Goal: Task Accomplishment & Management: Complete application form

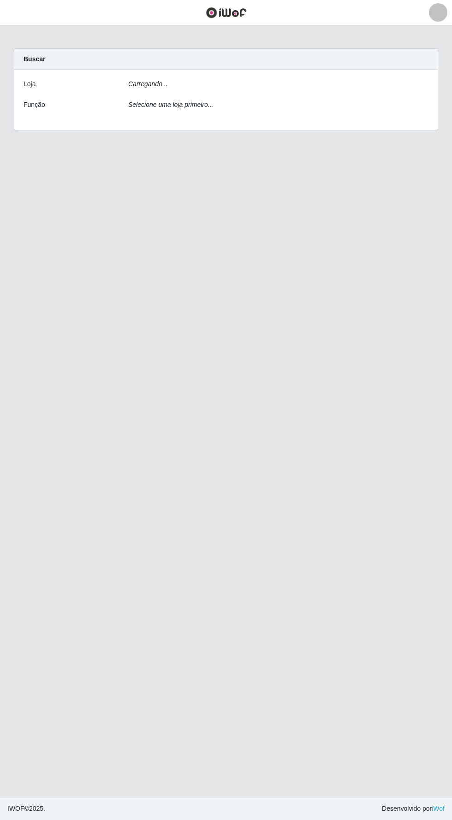
scroll to position [2, 0]
click at [159, 82] on select "[Selecione...] Supermercado Compre Bem - Itabaiana" at bounding box center [278, 87] width 300 height 16
select select "264"
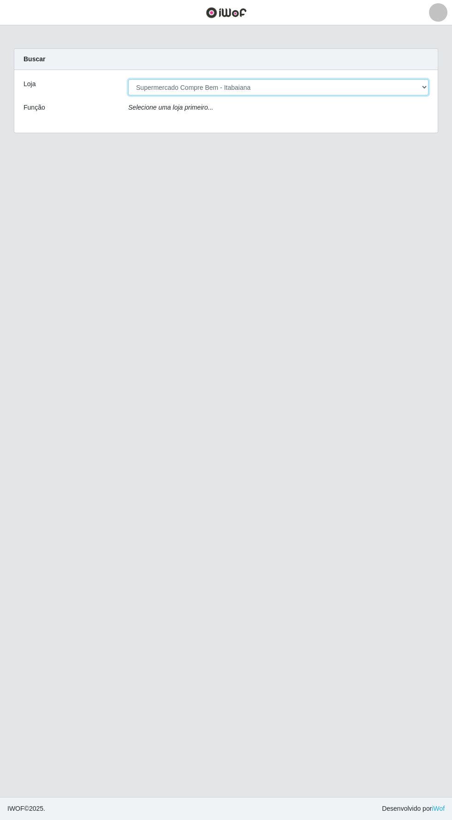
click at [128, 79] on select "[Selecione...] Supermercado Compre Bem - Itabaiana" at bounding box center [278, 87] width 300 height 16
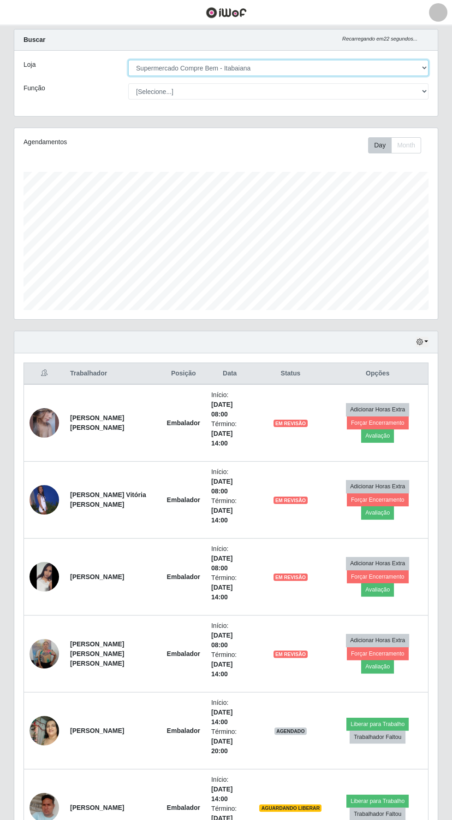
scroll to position [0, 0]
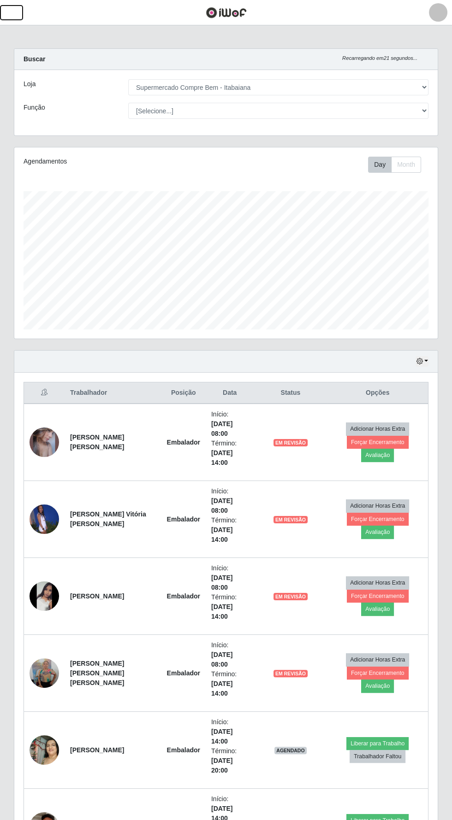
click at [18, 16] on button "button" at bounding box center [11, 12] width 23 height 15
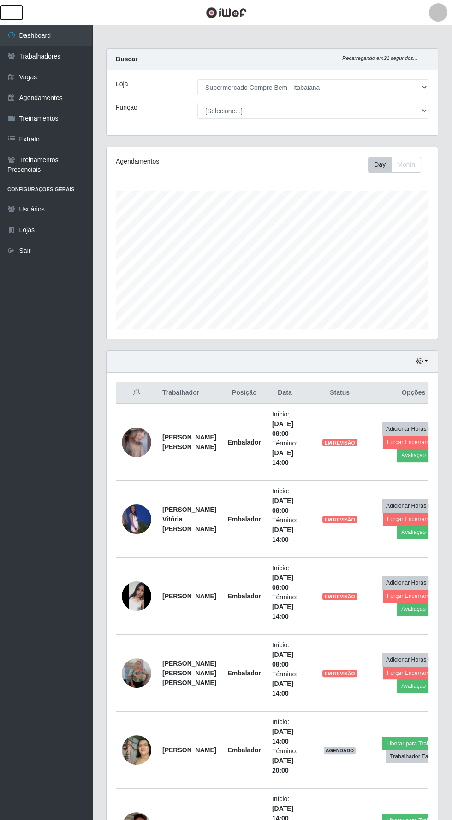
scroll to position [191, 331]
click at [33, 94] on link "Agendamentos" at bounding box center [46, 98] width 92 height 21
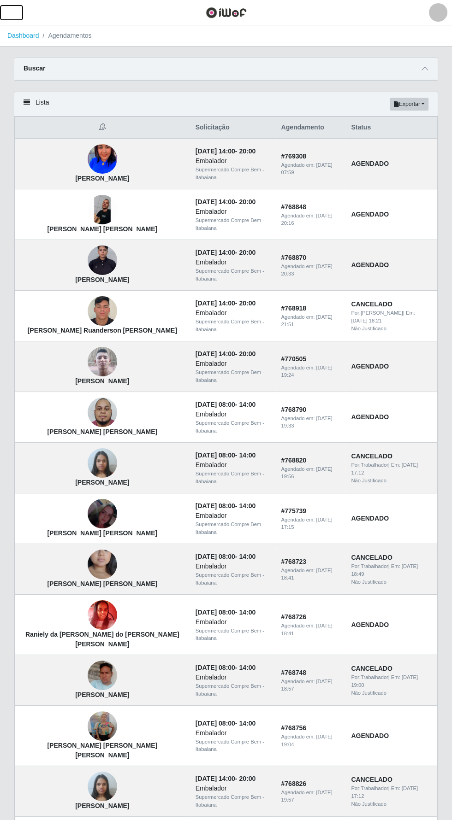
click at [18, 14] on button "button" at bounding box center [11, 12] width 23 height 15
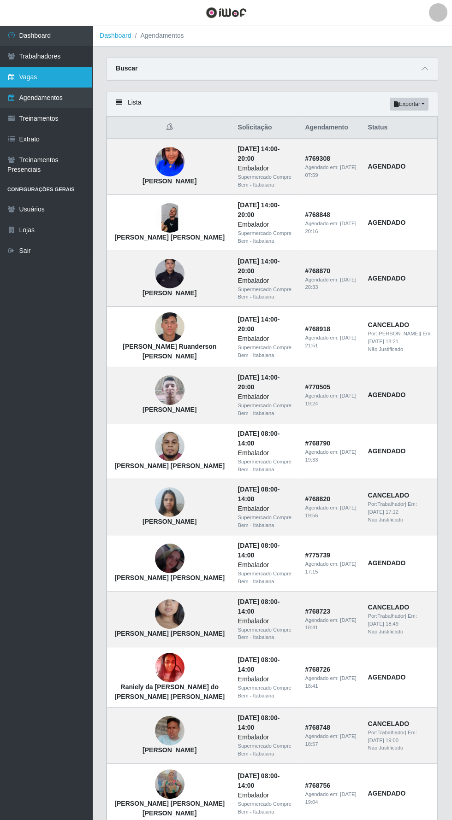
click at [27, 77] on link "Vagas" at bounding box center [46, 77] width 92 height 21
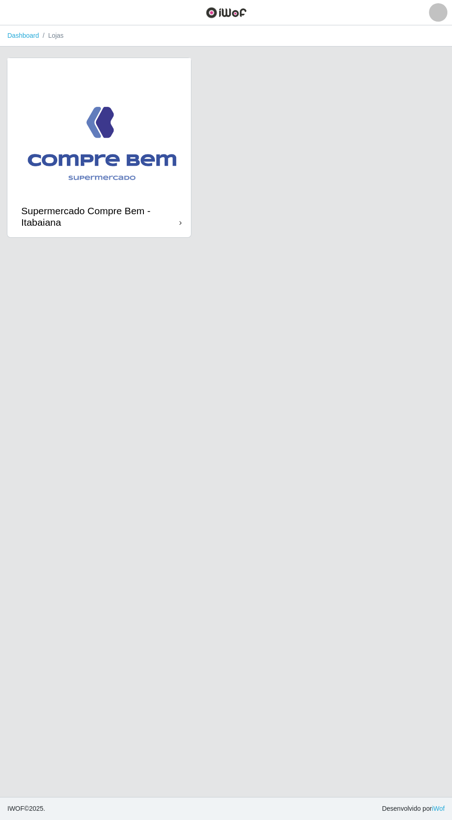
click at [84, 124] on img at bounding box center [98, 127] width 183 height 138
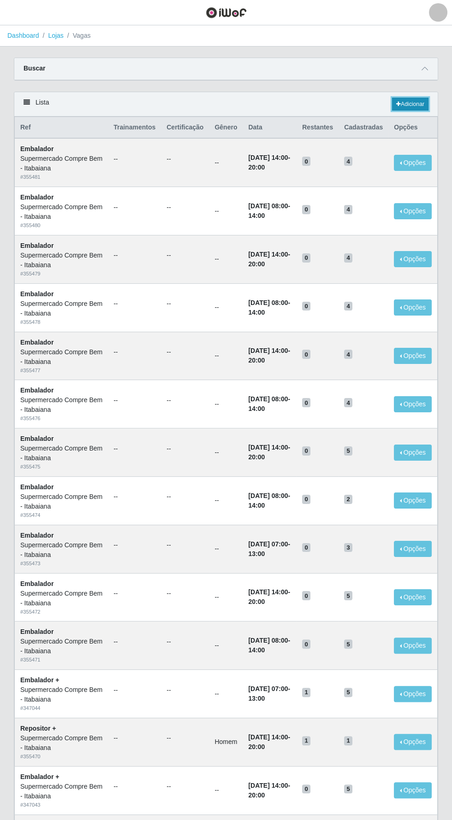
click at [417, 106] on link "Adicionar" at bounding box center [410, 104] width 36 height 13
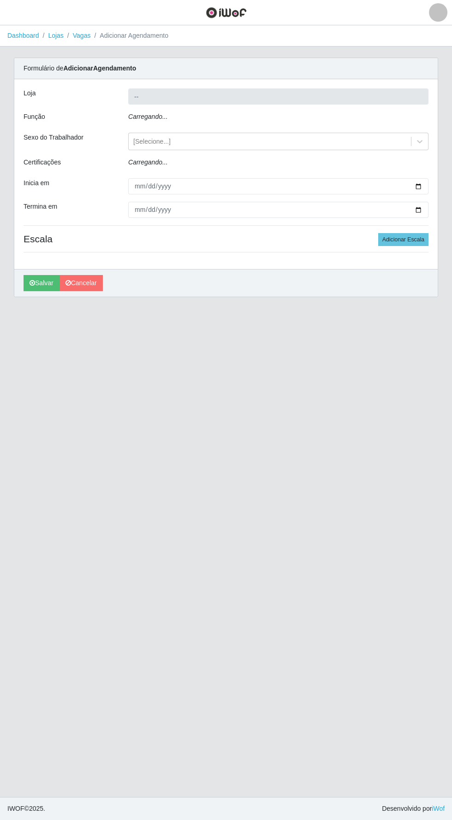
type input "Supermercado Compre Bem - Itabaiana"
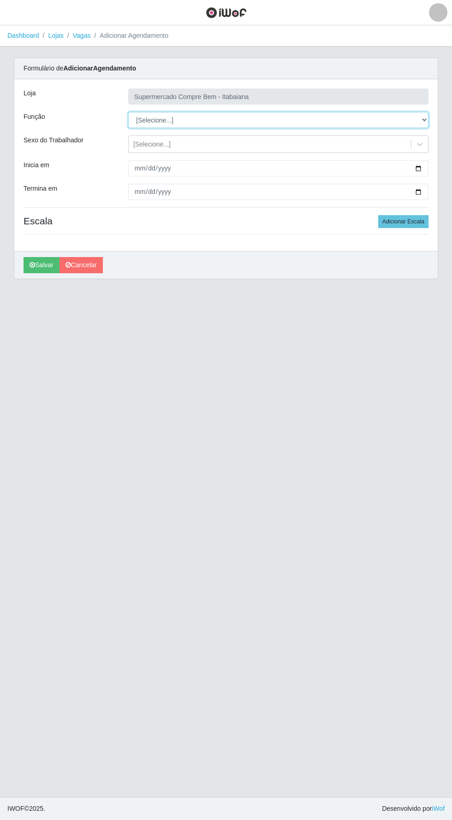
click at [402, 119] on select "[Selecione...] ASG ASG + ASG ++ Auxiliar de Estacionamento Auxiliar de Estacion…" at bounding box center [278, 120] width 300 height 16
select select "70"
click at [128, 112] on select "[Selecione...] ASG ASG + ASG ++ Auxiliar de Estacionamento Auxiliar de Estacion…" at bounding box center [278, 120] width 300 height 16
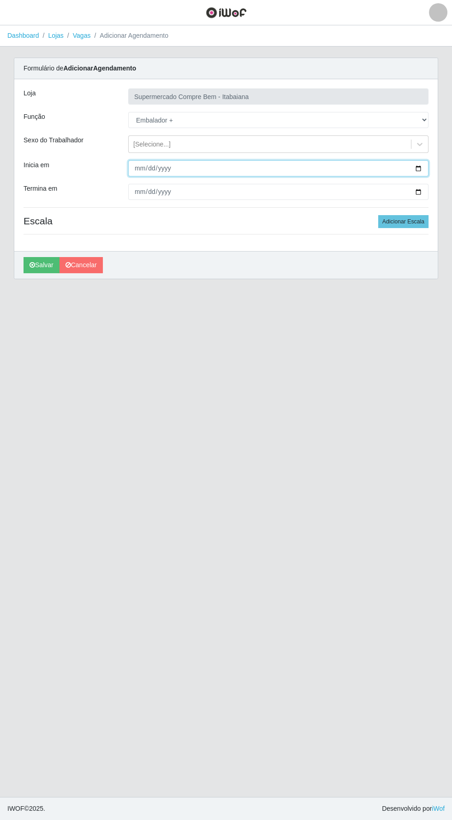
click at [404, 171] on input "Inicia em" at bounding box center [278, 168] width 300 height 16
type input "[DATE]"
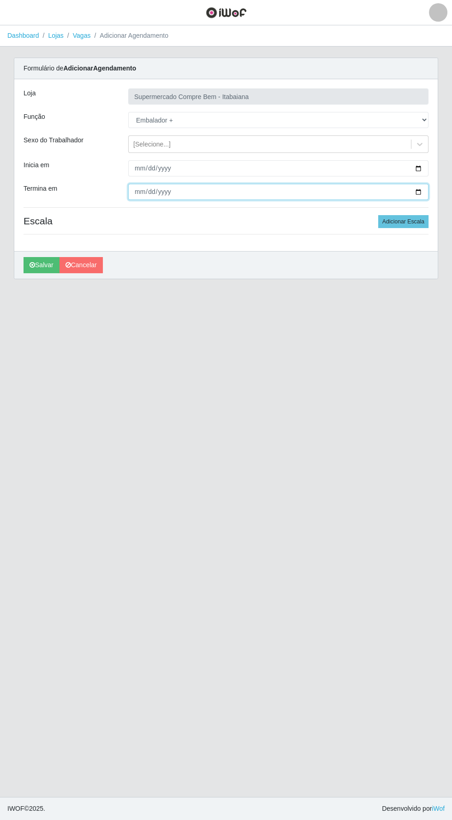
click at [175, 193] on input "Termina em" at bounding box center [278, 192] width 300 height 16
type input "[DATE]"
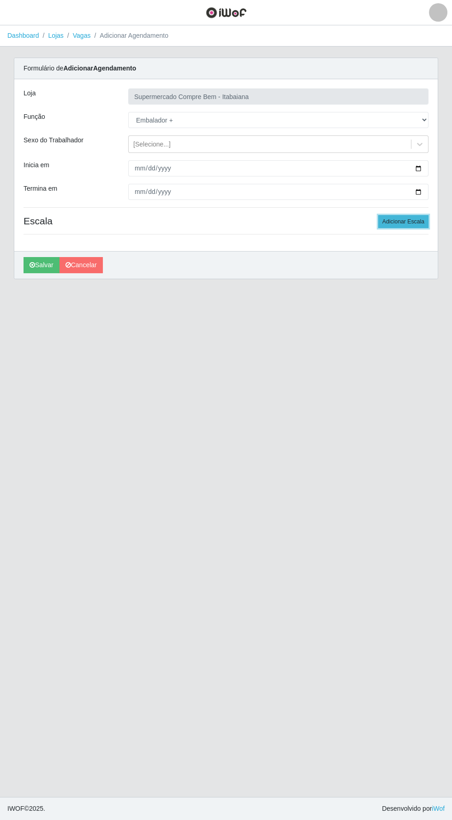
click at [400, 221] on button "Adicionar Escala" at bounding box center [403, 221] width 50 height 13
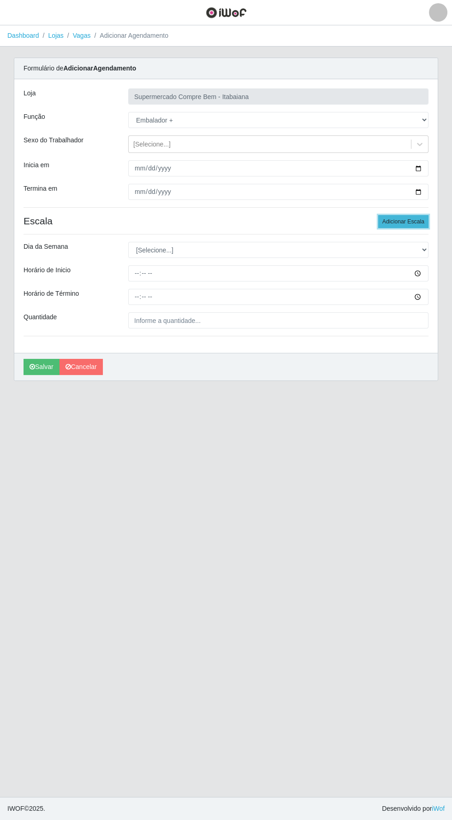
click at [405, 222] on button "Adicionar Escala" at bounding box center [403, 221] width 50 height 13
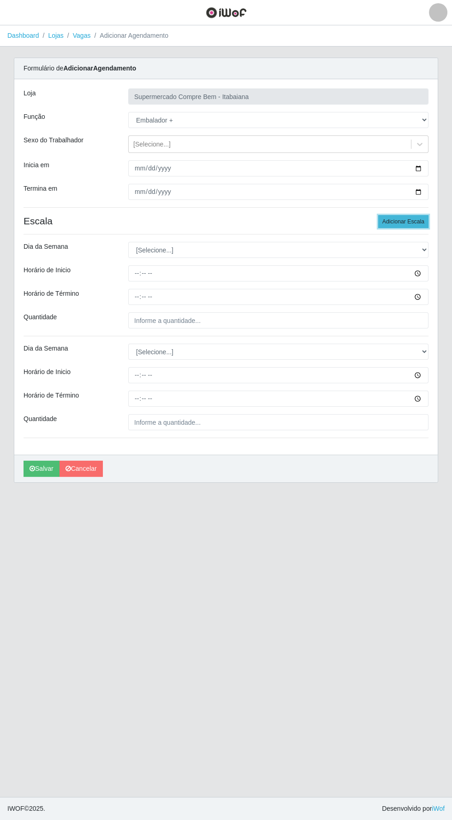
click at [404, 220] on button "Adicionar Escala" at bounding box center [403, 221] width 50 height 13
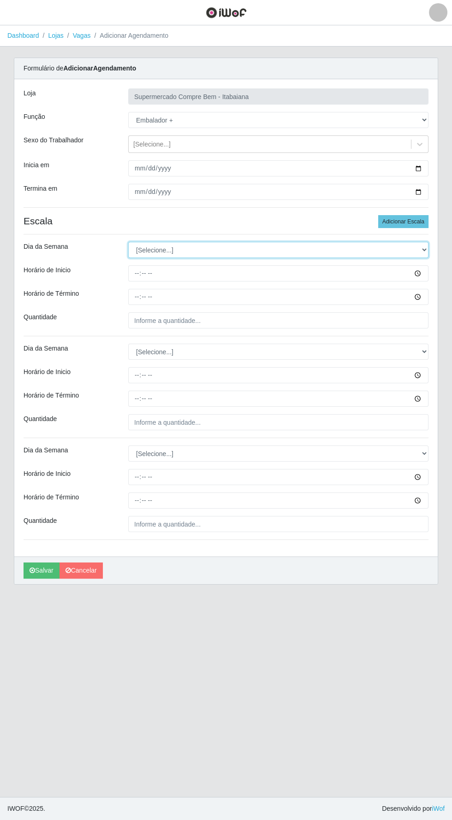
click at [189, 252] on select "[Selecione...] Segunda Terça Quarta Quinta Sexta Sábado Domingo" at bounding box center [278, 250] width 300 height 16
select select "6"
click at [128, 242] on select "[Selecione...] Segunda Terça Quarta Quinta Sexta Sábado Domingo" at bounding box center [278, 250] width 300 height 16
click at [184, 275] on input "Horário de Inicio" at bounding box center [278, 273] width 300 height 16
type input "08:00"
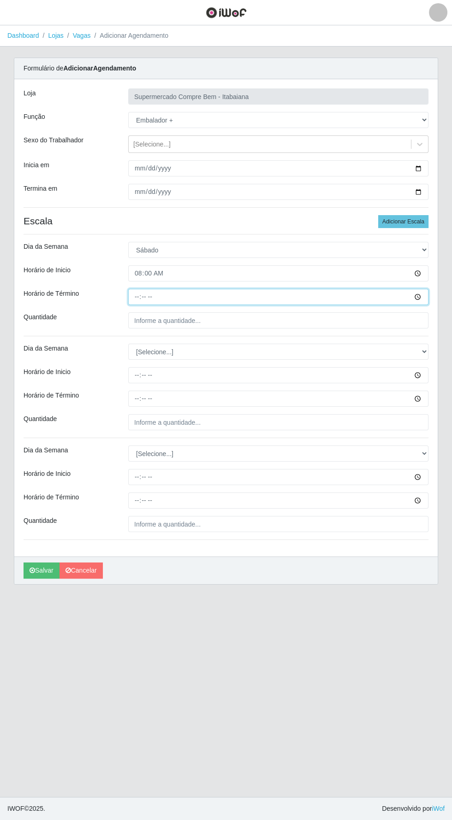
click at [180, 292] on input "Horário de Término" at bounding box center [278, 297] width 300 height 16
type input "14:00"
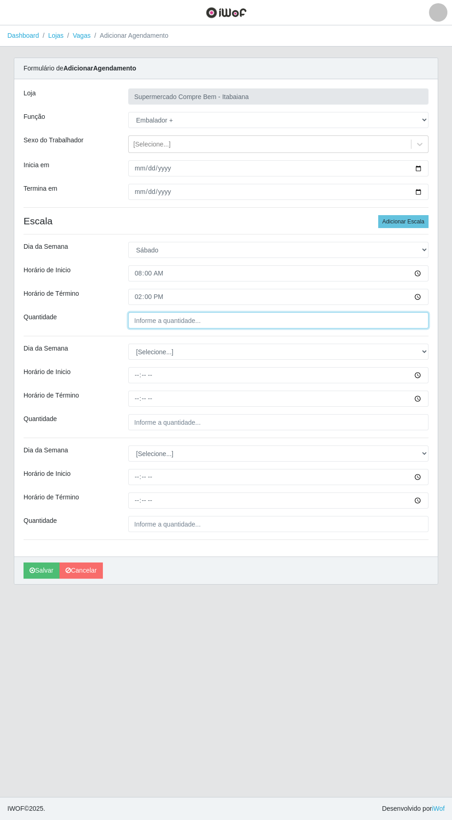
click at [198, 320] on input "Quantidade" at bounding box center [278, 321] width 300 height 16
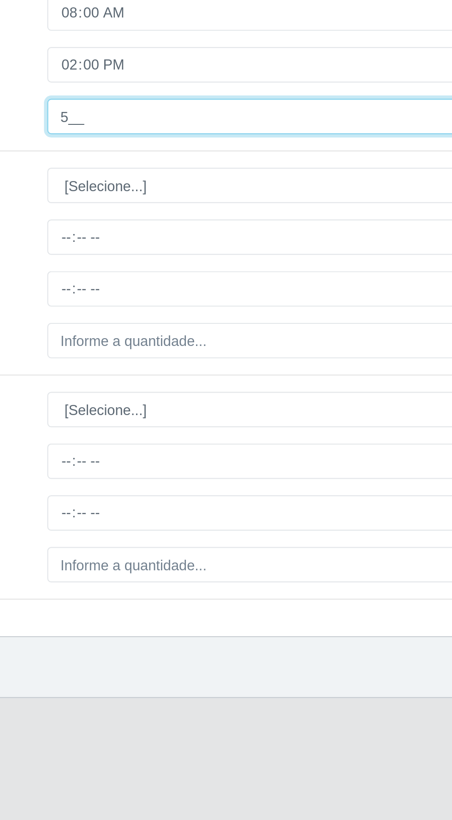
type input "5__"
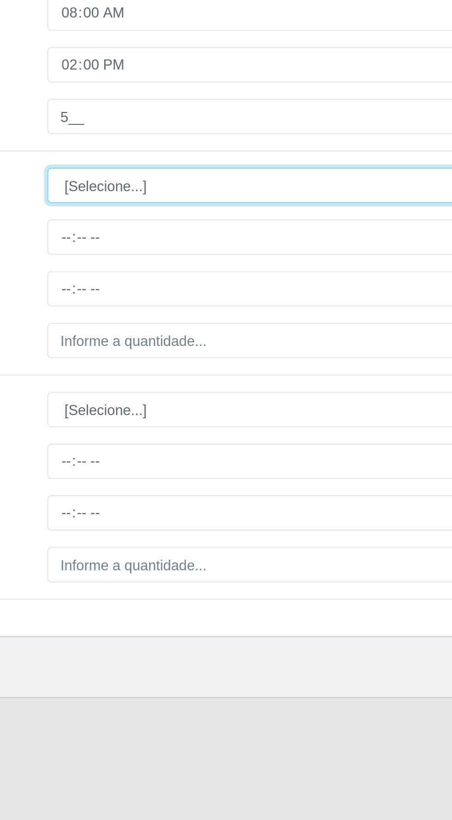
click at [221, 356] on select "[Selecione...] Segunda Terça Quarta Quinta Sexta Sábado Domingo" at bounding box center [278, 352] width 300 height 16
select select "6"
click at [128, 344] on select "[Selecione...] Segunda Terça Quarta Quinta Sexta Sábado Domingo" at bounding box center [278, 352] width 300 height 16
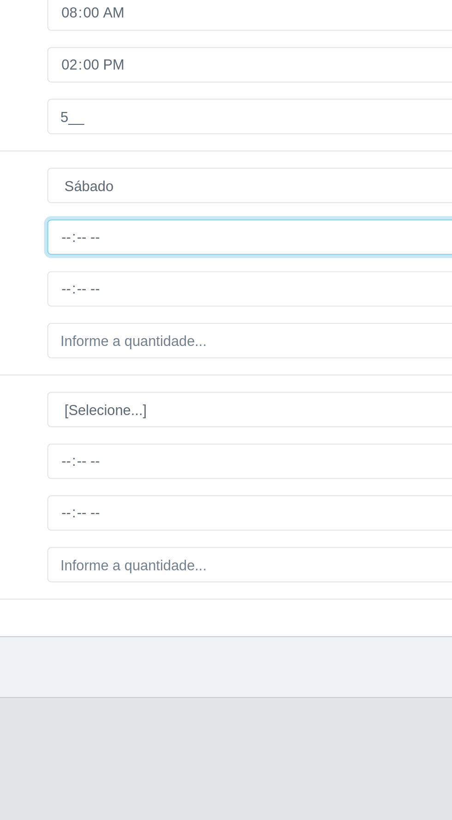
click at [176, 376] on input "Horário de Inicio" at bounding box center [278, 375] width 300 height 16
type input "14:00"
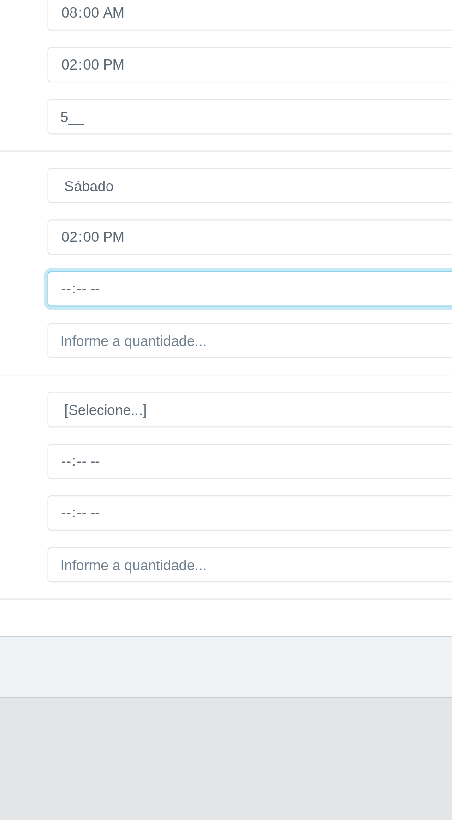
click at [174, 402] on input "Horário de Término" at bounding box center [278, 399] width 300 height 16
type input "20:00"
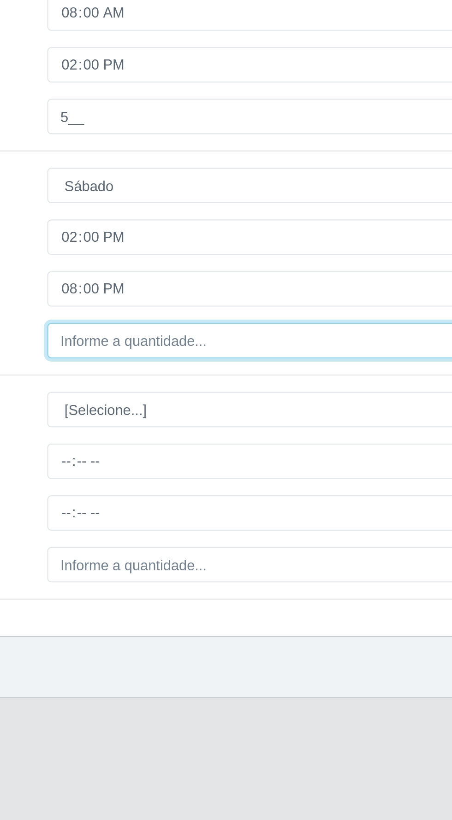
click at [178, 421] on input "Quantidade" at bounding box center [278, 422] width 300 height 16
type input "5__"
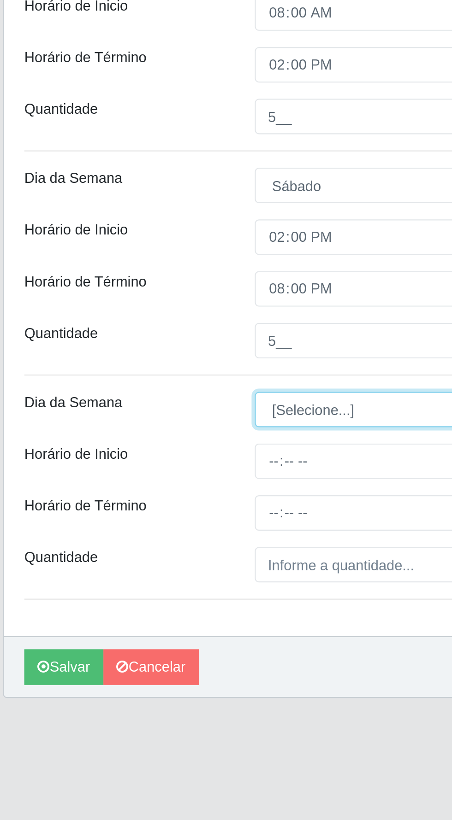
click at [166, 454] on select "[Selecione...] Segunda Terça Quarta Quinta Sexta Sábado Domingo" at bounding box center [278, 454] width 300 height 16
select select "0"
click at [128, 446] on select "[Selecione...] Segunda Terça Quarta Quinta Sexta Sábado Domingo" at bounding box center [278, 454] width 300 height 16
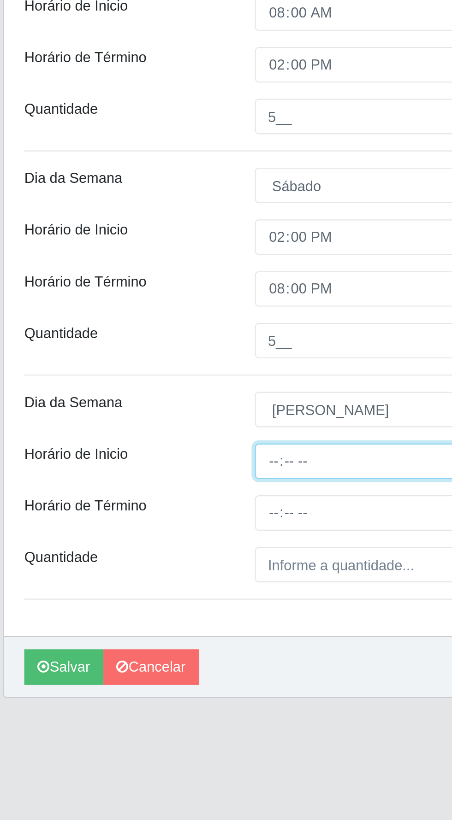
click at [158, 477] on input "Horário de Inicio" at bounding box center [278, 477] width 300 height 16
type input "07:00"
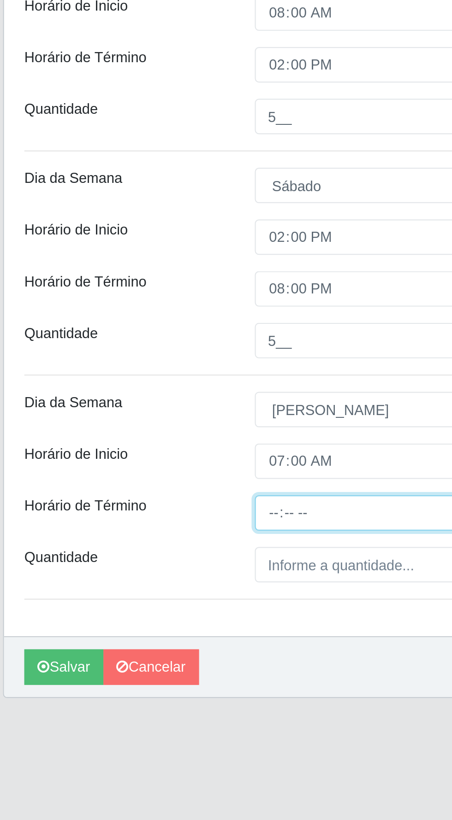
click at [152, 500] on input "Horário de Término" at bounding box center [278, 501] width 300 height 16
type input "13:00"
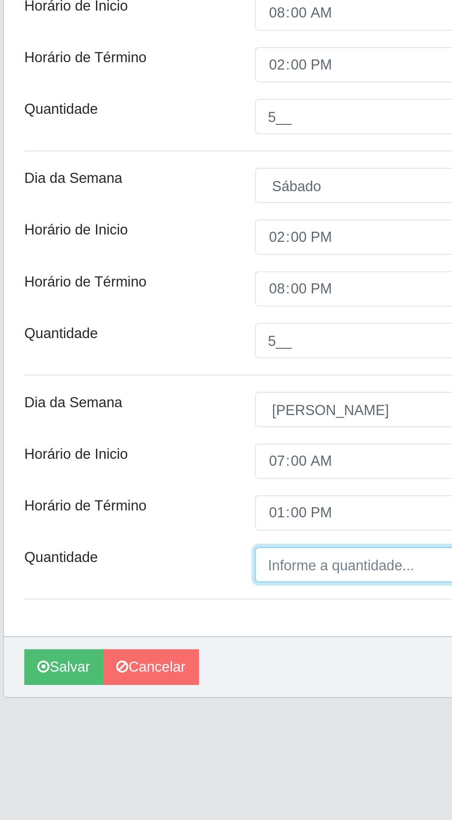
click at [171, 521] on input "Quantidade" at bounding box center [278, 524] width 300 height 16
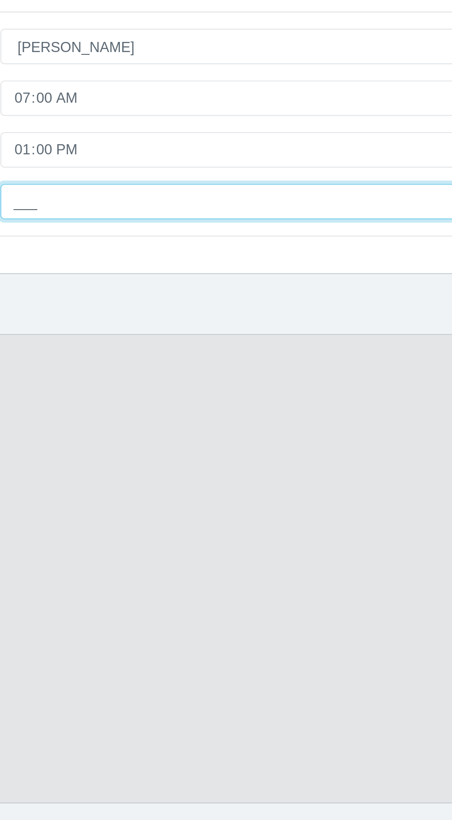
type input "4__"
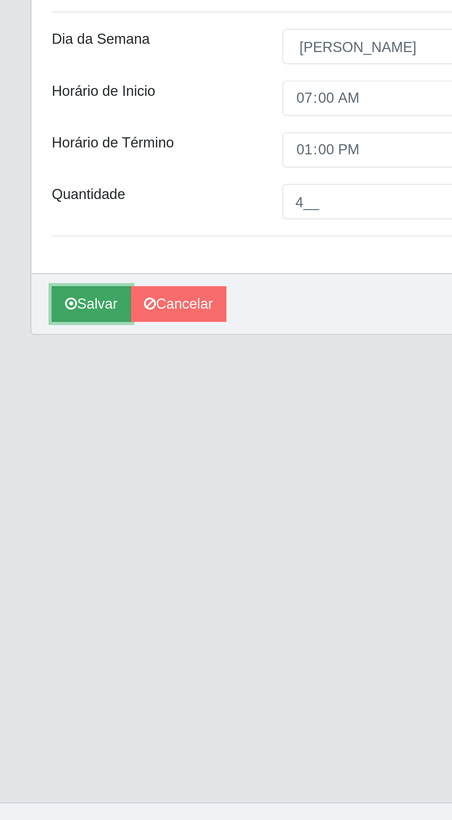
click at [38, 569] on button "Salvar" at bounding box center [42, 571] width 36 height 16
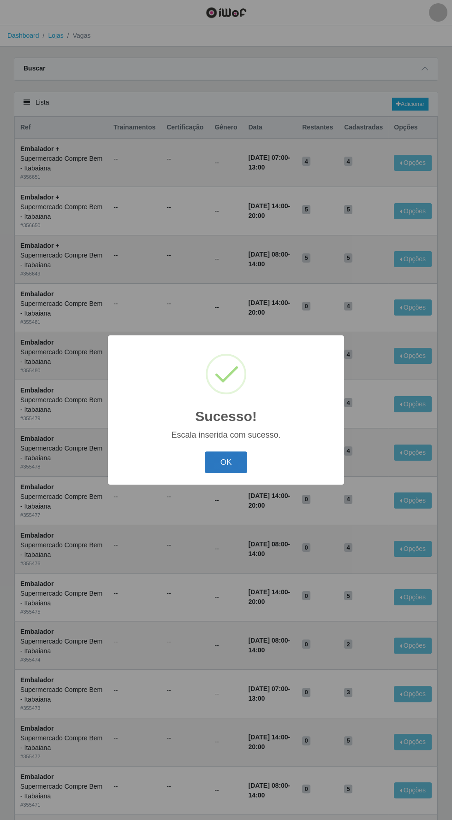
click at [211, 457] on button "OK" at bounding box center [226, 463] width 43 height 22
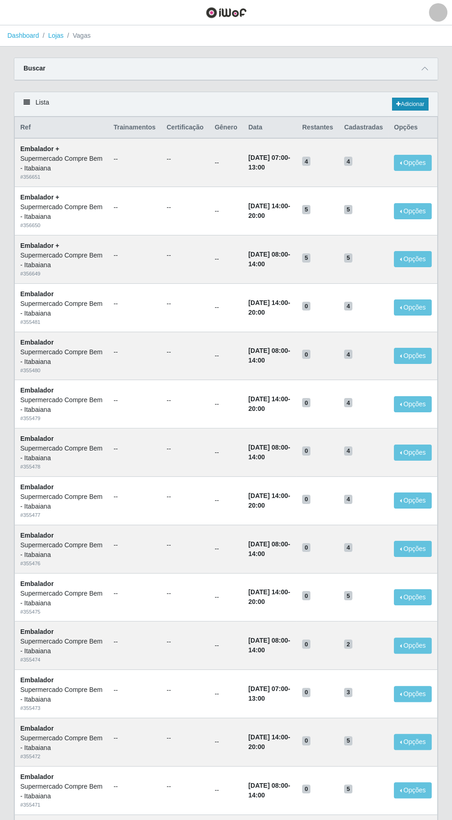
click at [396, 103] on icon at bounding box center [398, 104] width 5 height 6
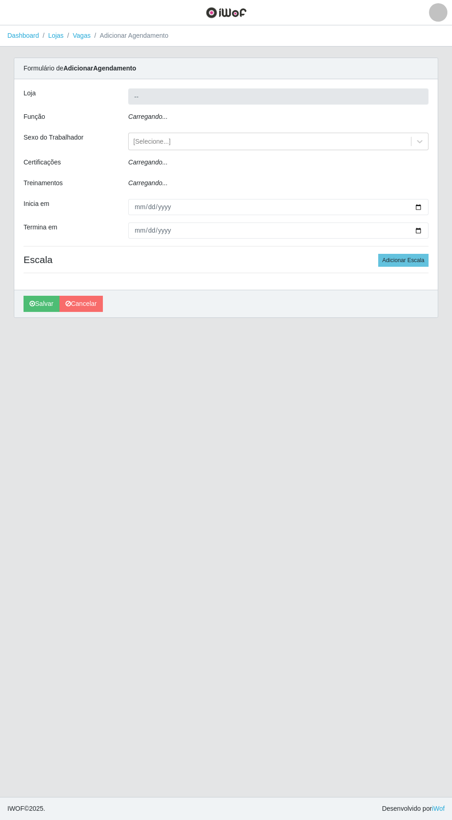
type input "Supermercado Compre Bem - Itabaiana"
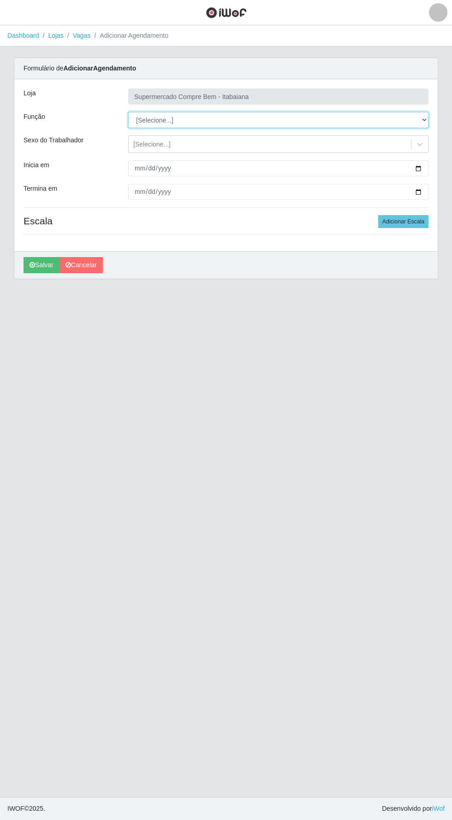
click at [240, 121] on select "[Selecione...] ASG ASG + ASG ++ Auxiliar de Estacionamento Auxiliar de Estacion…" at bounding box center [278, 120] width 300 height 16
select select "79"
click at [128, 112] on select "[Selecione...] ASG ASG + ASG ++ Auxiliar de Estacionamento Auxiliar de Estacion…" at bounding box center [278, 120] width 300 height 16
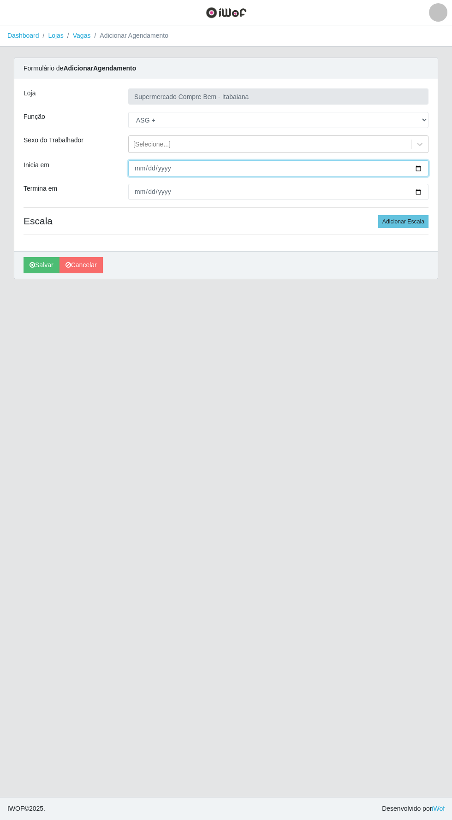
click at [212, 169] on input "Inicia em" at bounding box center [278, 168] width 300 height 16
type input "[DATE]"
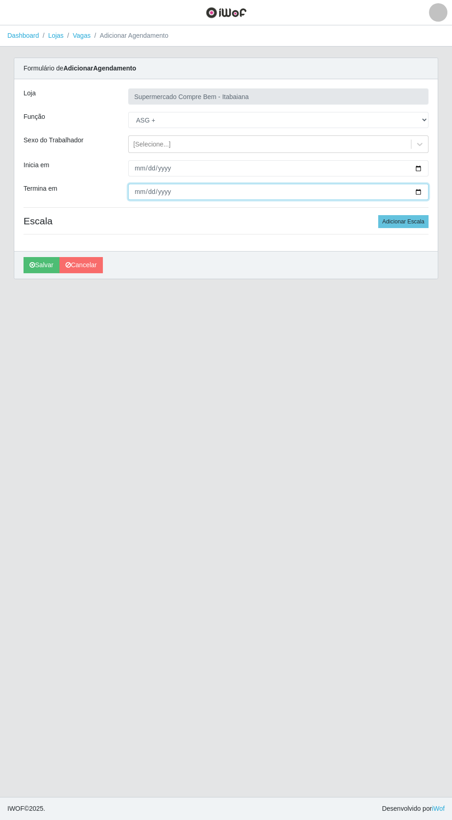
click at [200, 190] on input "Termina em" at bounding box center [278, 192] width 300 height 16
type input "[DATE]"
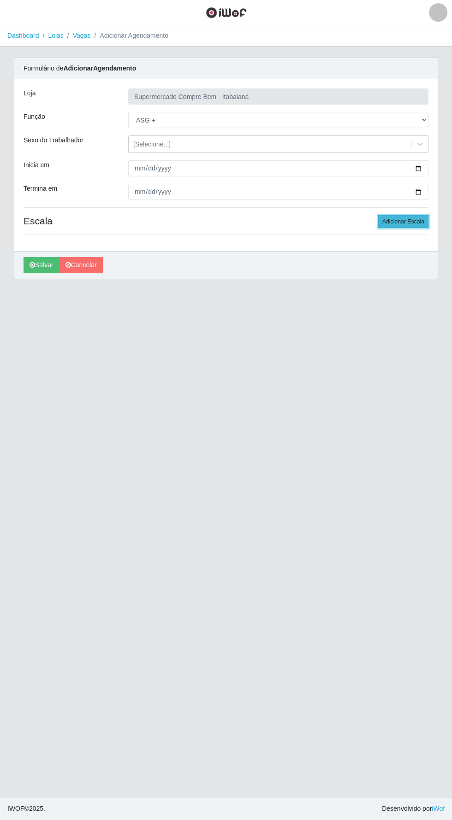
click at [404, 225] on button "Adicionar Escala" at bounding box center [403, 221] width 50 height 13
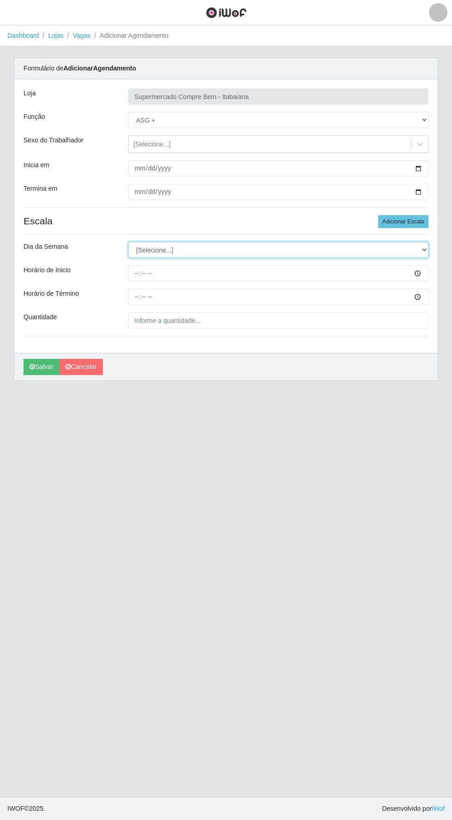
click at [261, 250] on select "[Selecione...] Segunda Terça Quarta Quinta Sexta Sábado Domingo" at bounding box center [278, 250] width 300 height 16
select select "6"
click at [128, 242] on select "[Selecione...] Segunda Terça Quarta Quinta Sexta Sábado Domingo" at bounding box center [278, 250] width 300 height 16
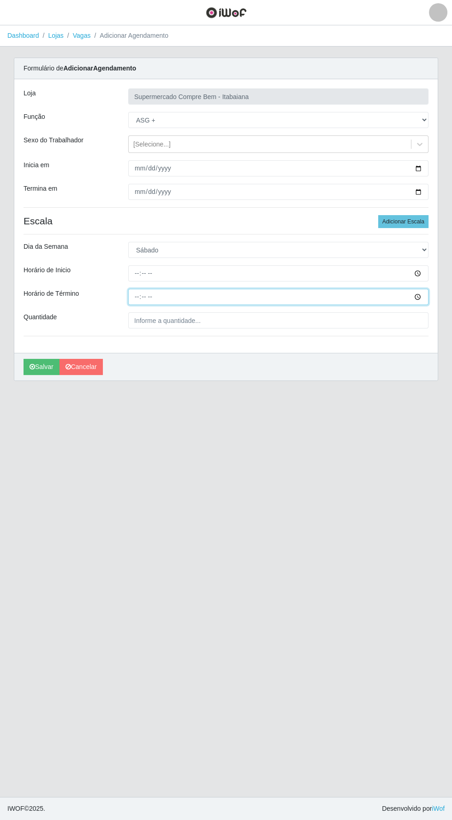
click at [242, 295] on input "Horário de Término" at bounding box center [278, 297] width 300 height 16
click at [218, 296] on input "08:00" at bounding box center [278, 297] width 300 height 16
type input "14:00"
click at [209, 271] on input "Horário de Inicio" at bounding box center [278, 273] width 300 height 16
type input "08:00"
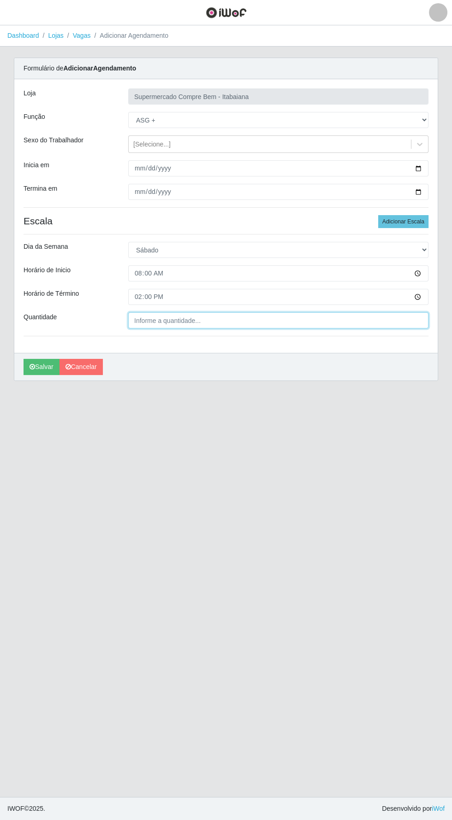
click at [198, 318] on input "Quantidade" at bounding box center [278, 321] width 300 height 16
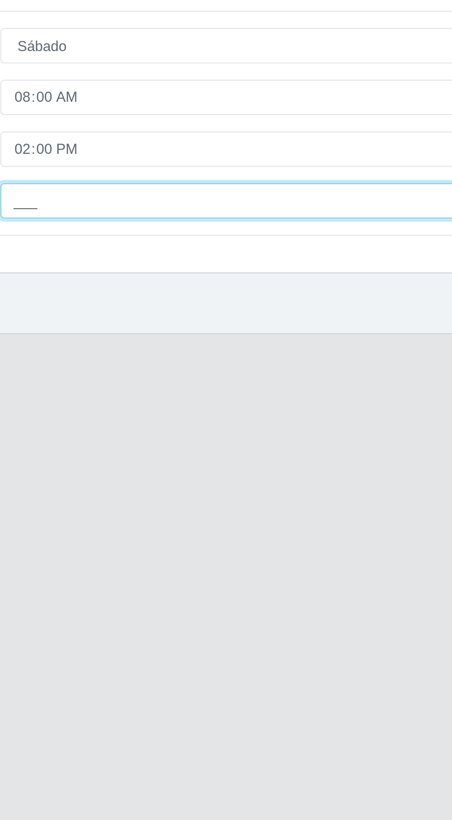
type input "1__"
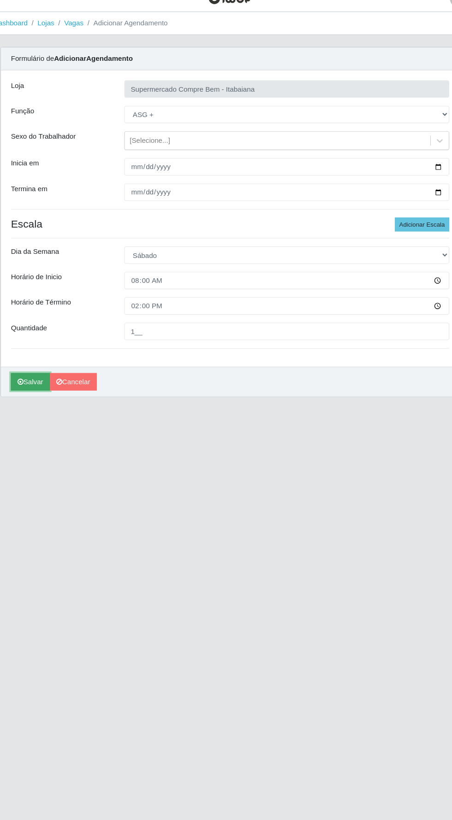
click at [32, 366] on icon "submit" at bounding box center [32, 367] width 6 height 6
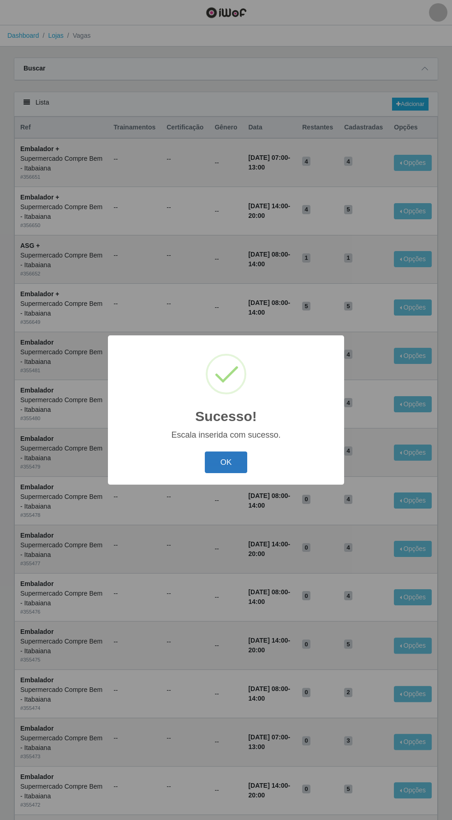
click at [228, 466] on button "OK" at bounding box center [226, 463] width 43 height 22
